Goal: Use online tool/utility: Utilize a website feature to perform a specific function

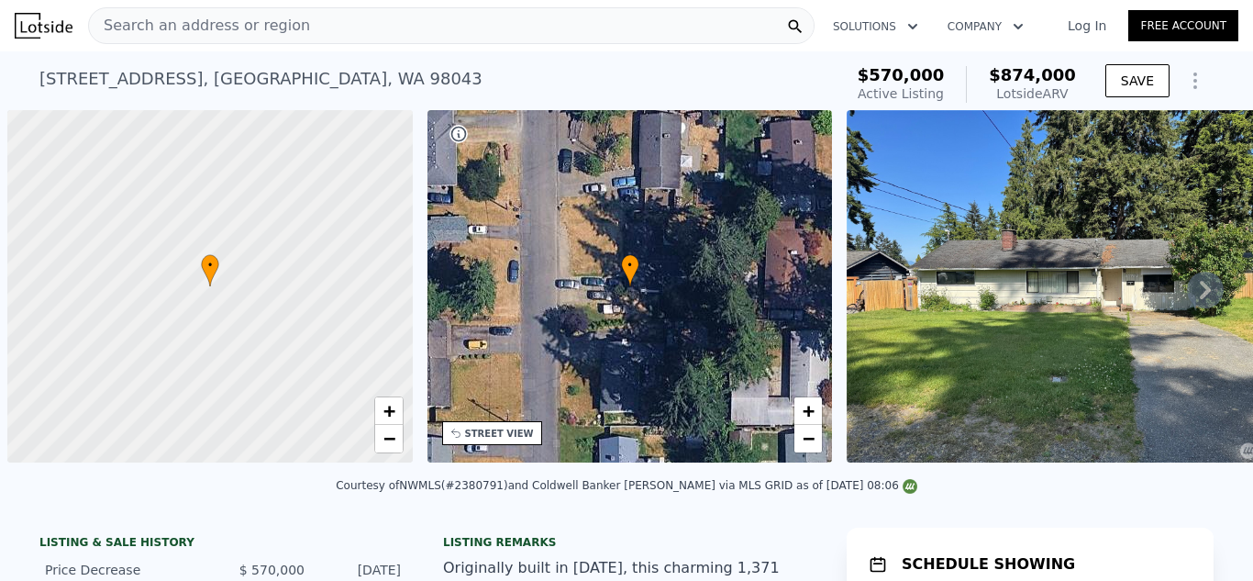
click at [1220, 508] on div "Courtesy of NWMLS (#2380791) and Coldwell Banker [PERSON_NAME] via MLS GRID as …" at bounding box center [626, 491] width 1253 height 44
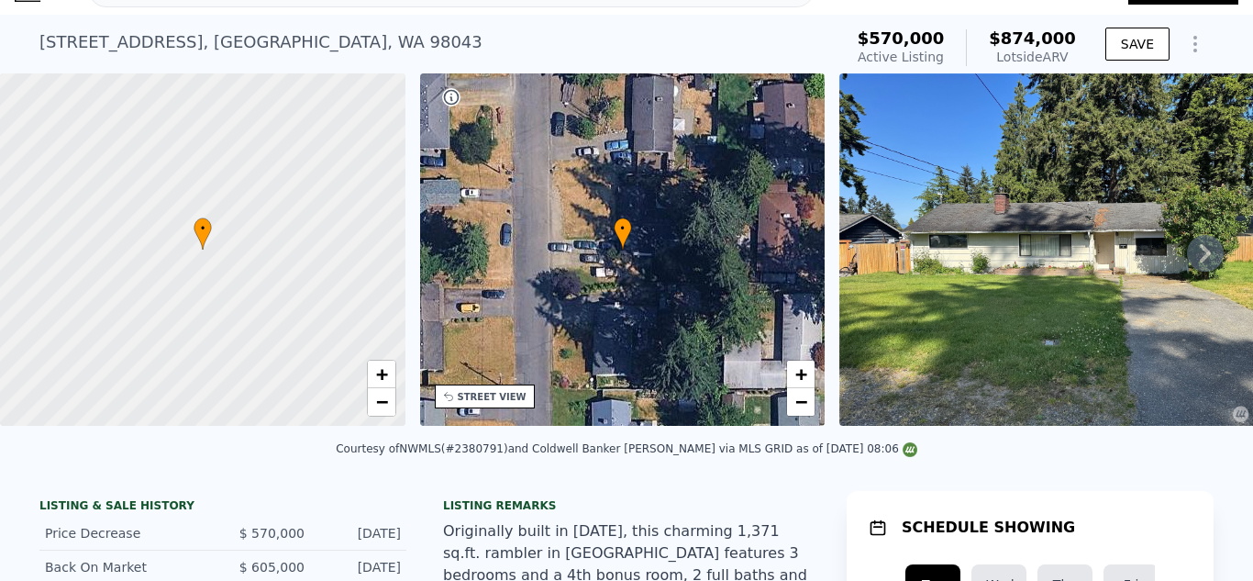
click at [1148, 449] on div "Courtesy of NWMLS (#2380791) and Coldwell Banker [PERSON_NAME] via MLS GRID as …" at bounding box center [626, 454] width 1253 height 44
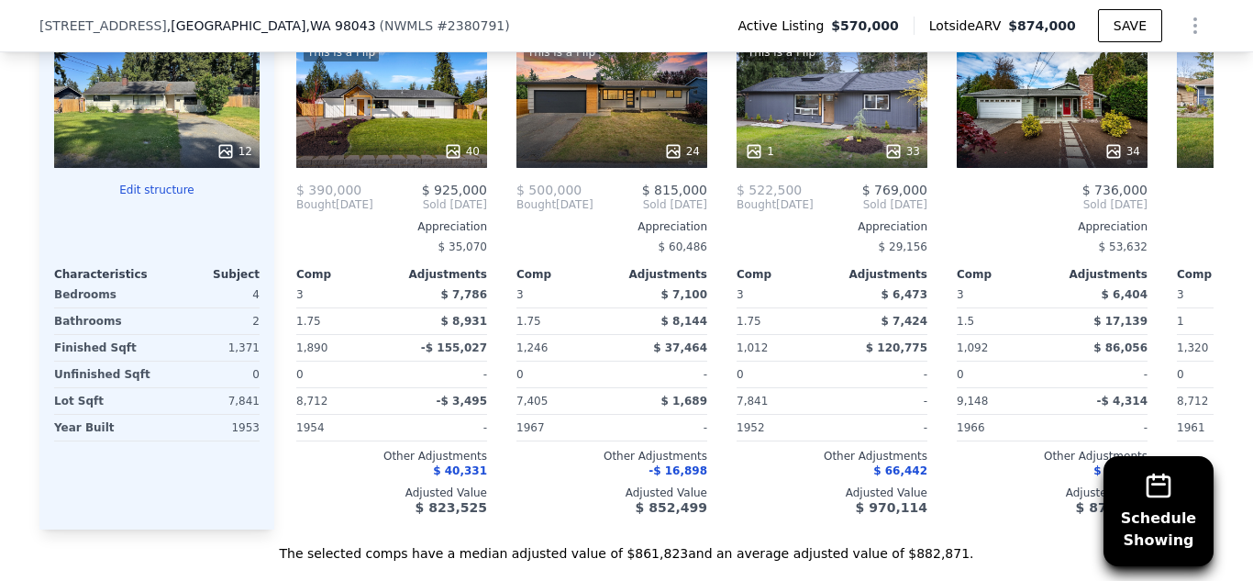
scroll to position [2232, 0]
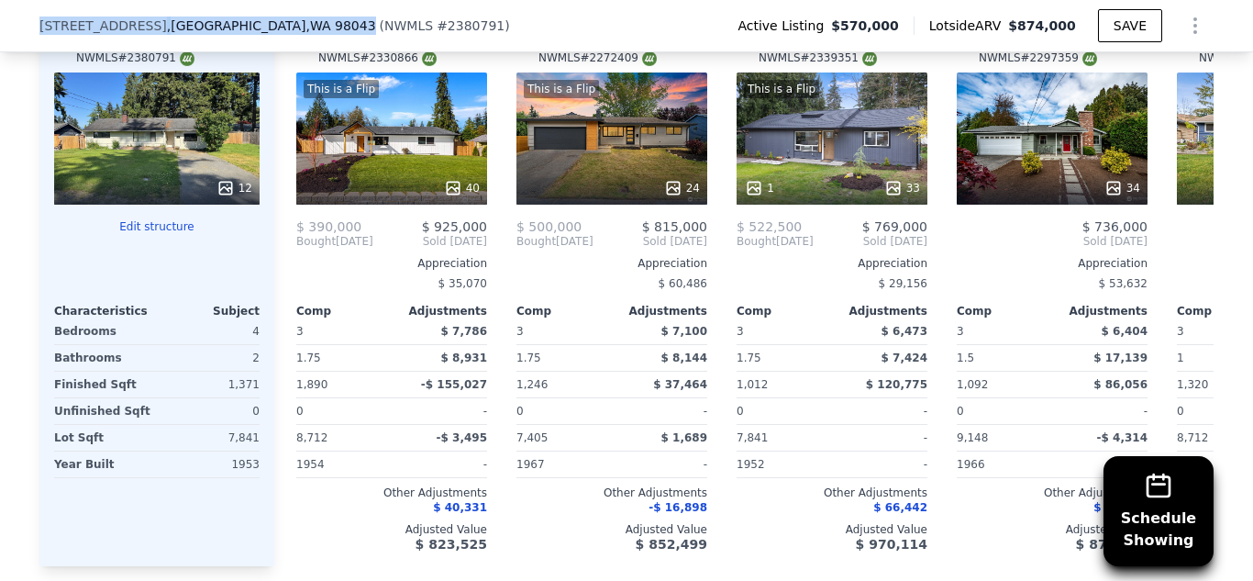
drag, startPoint x: 327, startPoint y: 24, endPoint x: 40, endPoint y: 30, distance: 287.2
click at [40, 30] on div "[STREET_ADDRESS] ( NWMLS # 2380791 )" at bounding box center [281, 26] width 485 height 18
copy div "[STREET_ADDRESS]"
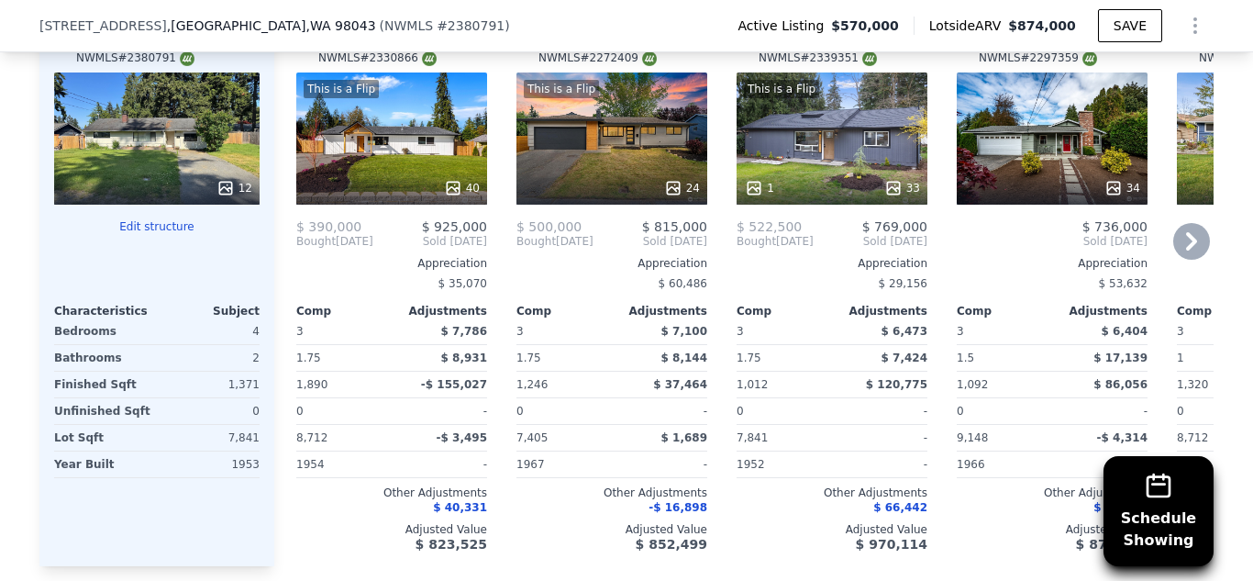
click at [938, 243] on div "Comp A ( 0.38 miles) [STREET_ADDRESS] # 2330866 This is a Flip 40 $ 390,000 $ 9…" at bounding box center [743, 284] width 939 height 563
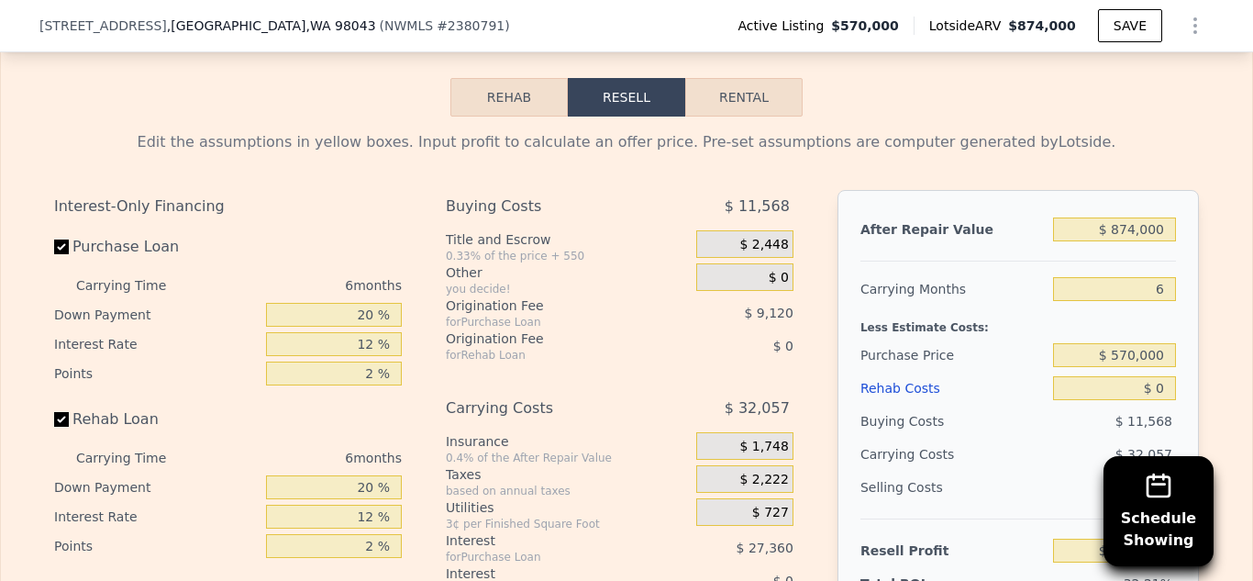
scroll to position [2892, 0]
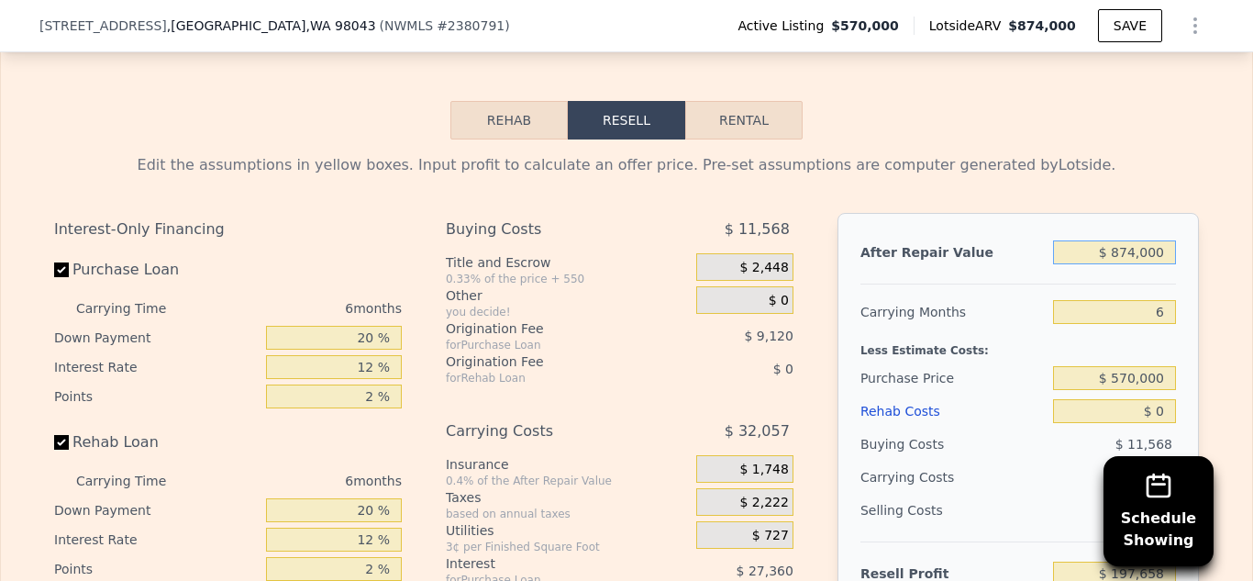
click at [1137, 240] on input "$ 874,000" at bounding box center [1114, 252] width 123 height 24
type input "$ 8,000"
type input "-$ 605,012"
type input "$ 720,000"
type input "$ 54,919"
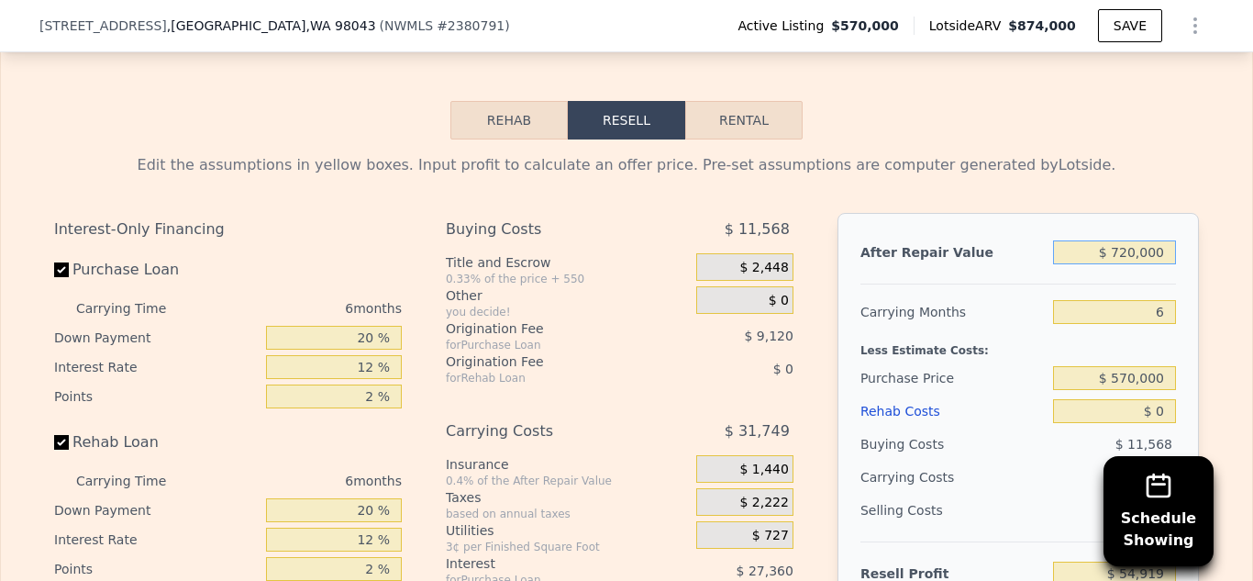
type input "$ 720,000"
click at [1229, 387] on div "Edit the assumptions in yellow boxes. Input profit to calculate an offer price.…" at bounding box center [626, 480] width 1251 height 682
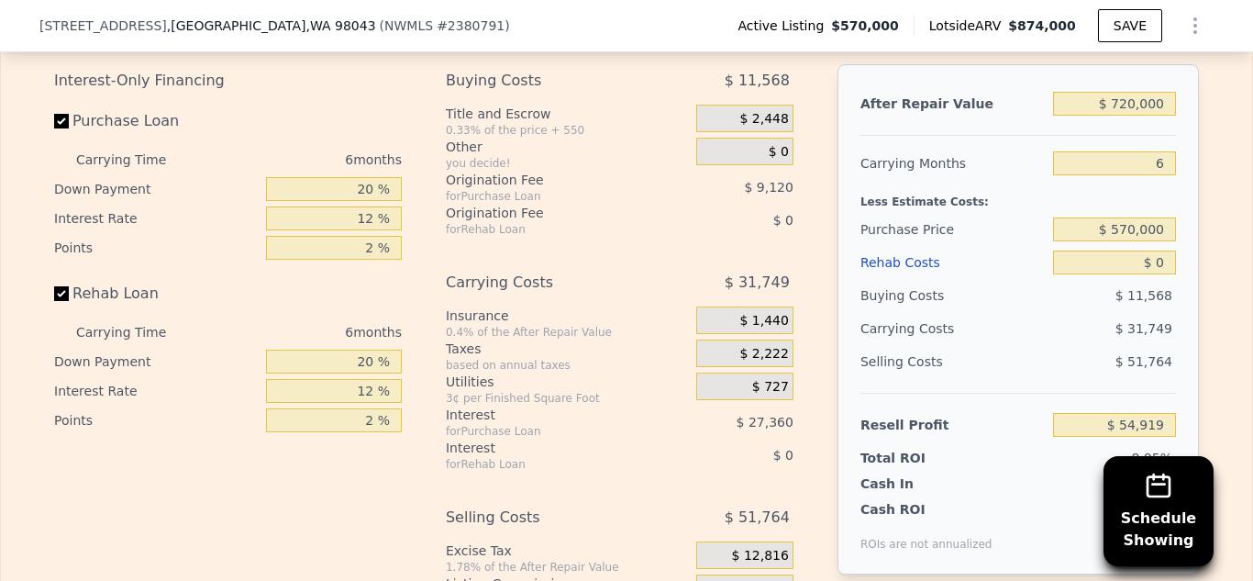
scroll to position [3039, 0]
click at [1169, 252] on input "$ 0" at bounding box center [1114, 264] width 123 height 24
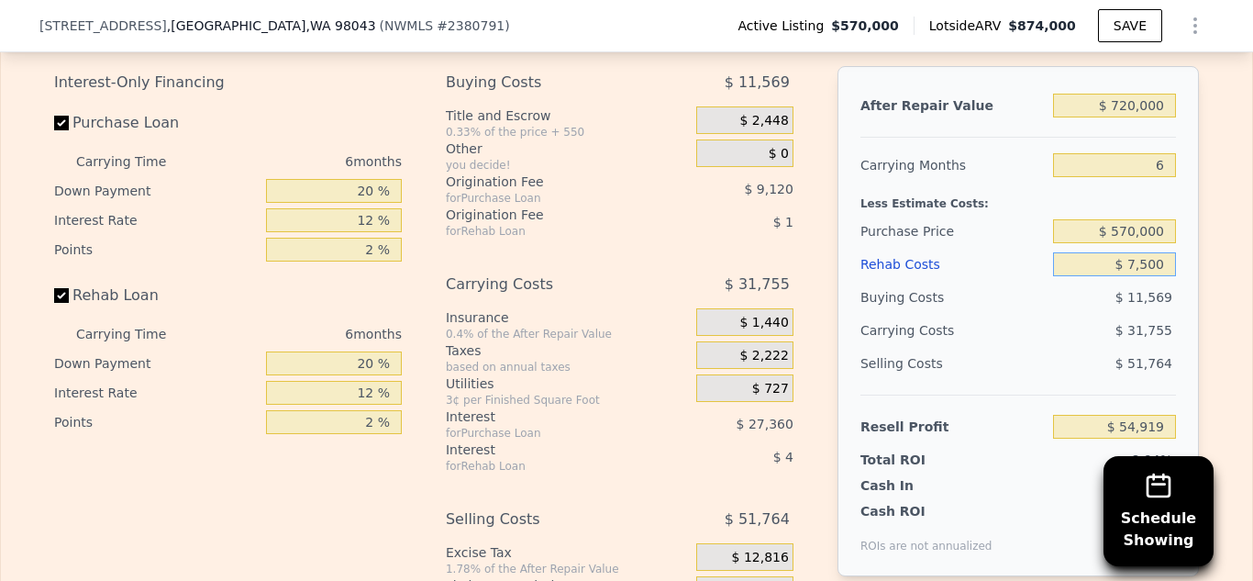
type input "$ 75,000"
type input "-$ 24,881"
type input "$ 75,000"
click at [1133, 219] on input "$ 570,000" at bounding box center [1114, 231] width 123 height 24
type input "$ 510,000"
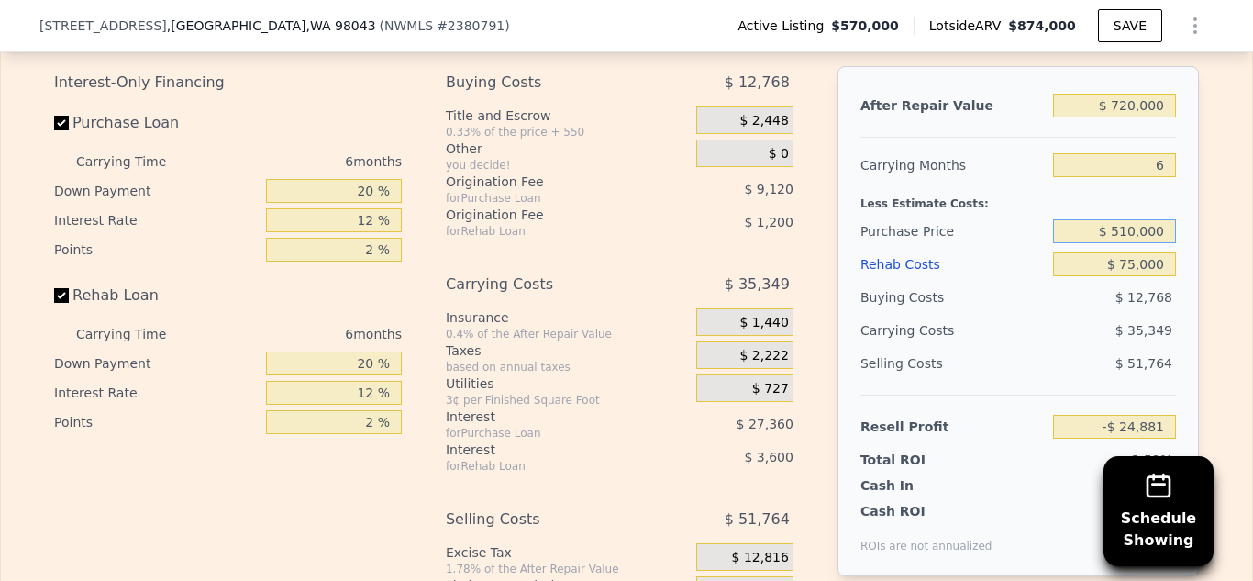
type input "$ 39,159"
click at [1132, 252] on input "$ 75,000" at bounding box center [1114, 264] width 123 height 24
type input "$ 5,000"
type input "$ 113,639"
type input "$ 65,000"
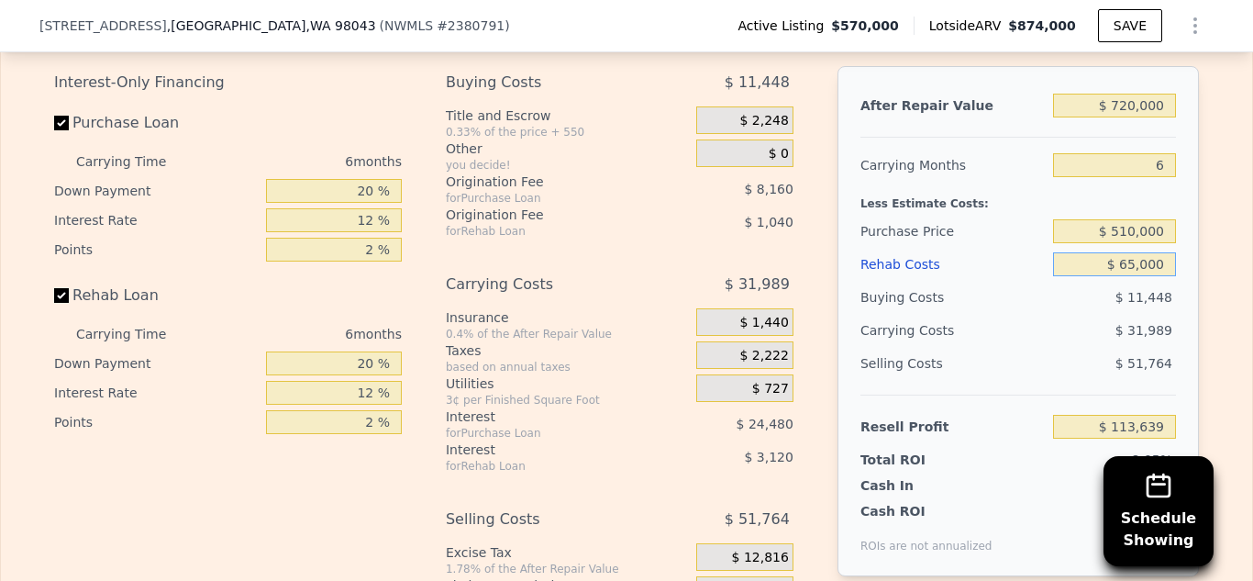
type input "$ 49,799"
type input "$ 65,000"
click at [1171, 252] on input "$ 65,000" at bounding box center [1114, 264] width 123 height 24
click at [1100, 415] on input "$ 49,799" at bounding box center [1114, 427] width 123 height 24
click at [1142, 252] on input "$ 65,000" at bounding box center [1114, 264] width 123 height 24
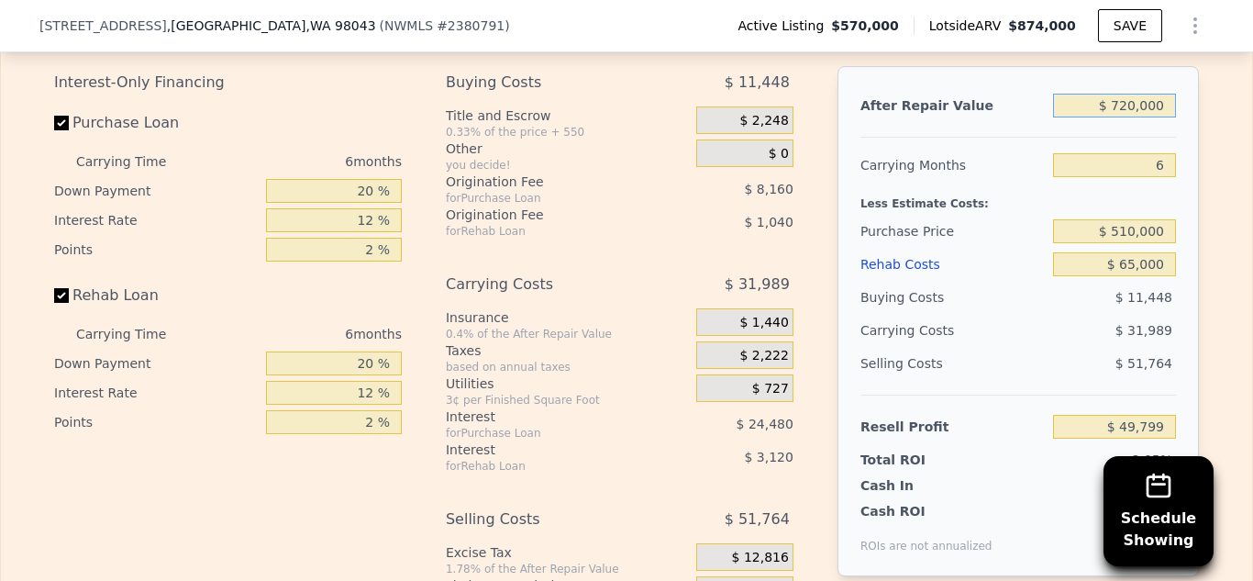
click at [1136, 94] on input "$ 720,000" at bounding box center [1114, 106] width 123 height 24
type input "$ 70,000"
type input "-$ 552,666"
type input "$ 750,000"
type input "$ 77,605"
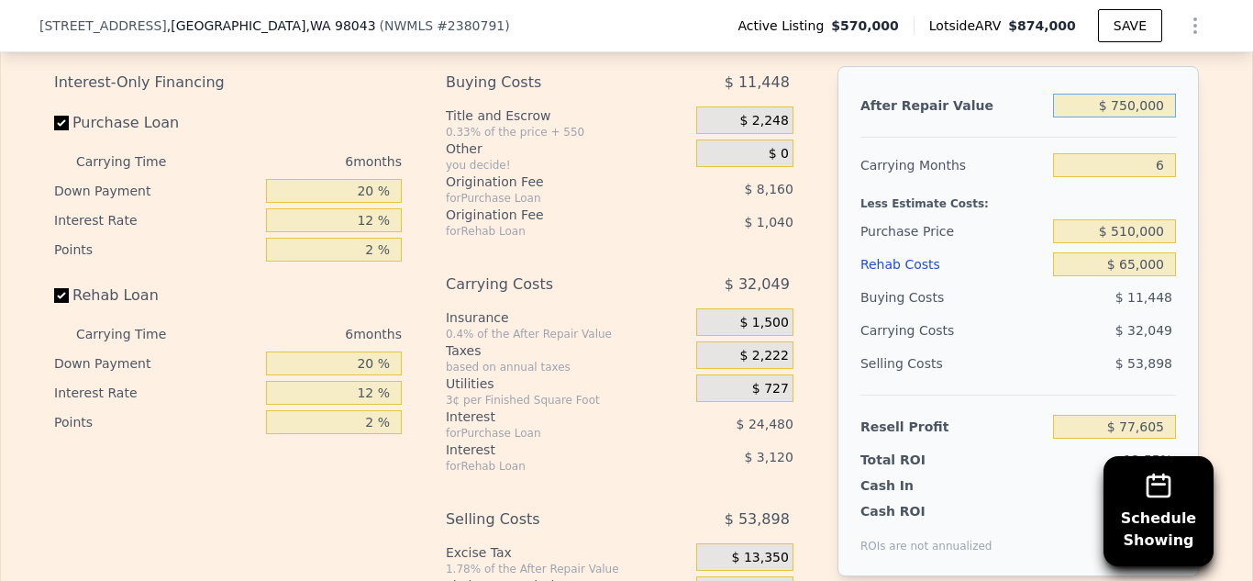
type input "$ 750,000"
click at [1133, 219] on input "$ 510,000" at bounding box center [1114, 231] width 123 height 24
type input "$ 520,000"
type input "$ 66,931"
type input "$ 510,000"
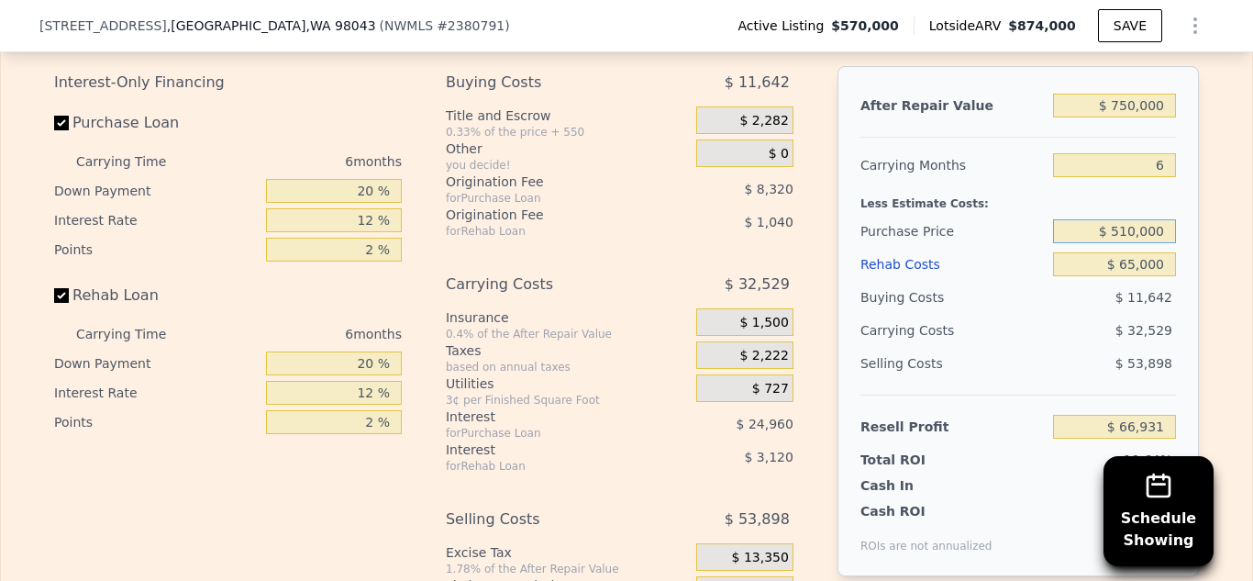
type input "$ 77,605"
